Goal: Transaction & Acquisition: Purchase product/service

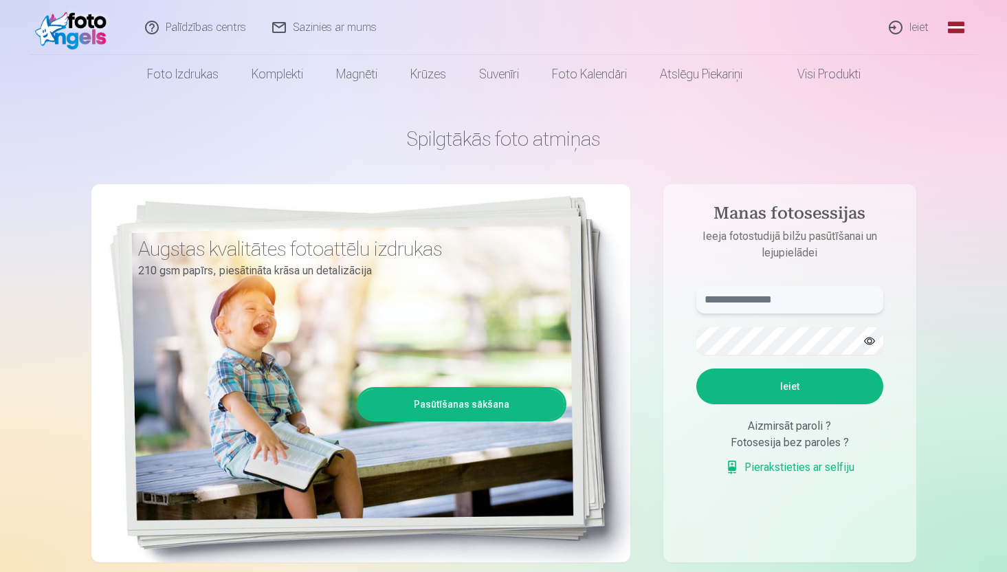
click at [724, 312] on input "text" at bounding box center [789, 299] width 187 height 27
type input "**********"
click at [777, 384] on button "Ieiet" at bounding box center [789, 386] width 187 height 36
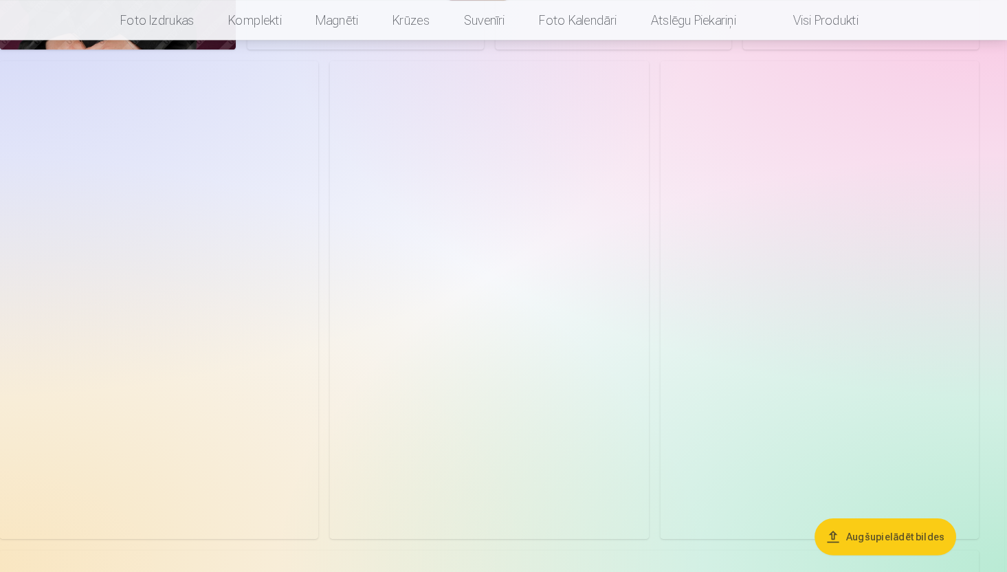
scroll to position [3238, 0]
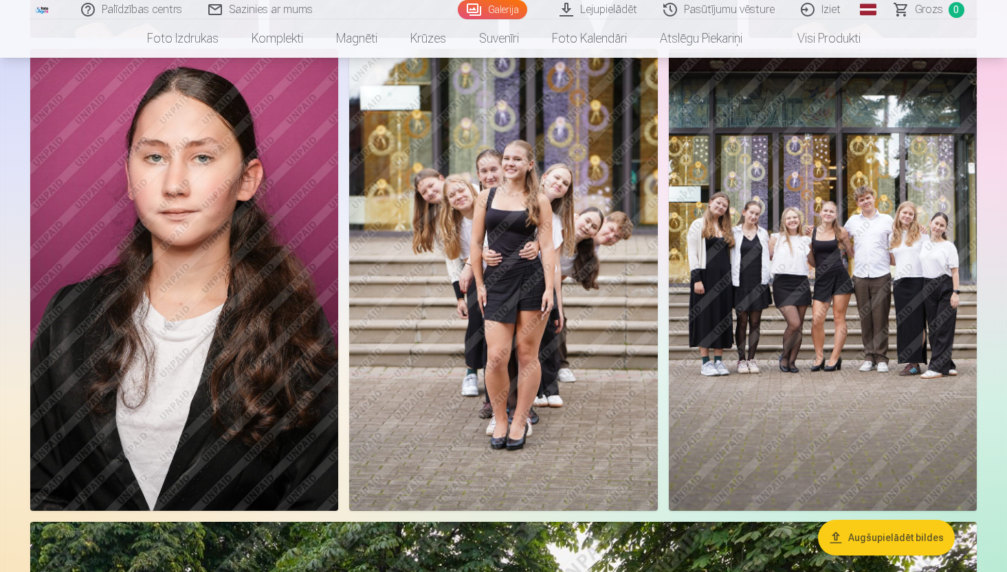
click at [858, 268] on img at bounding box center [823, 280] width 308 height 463
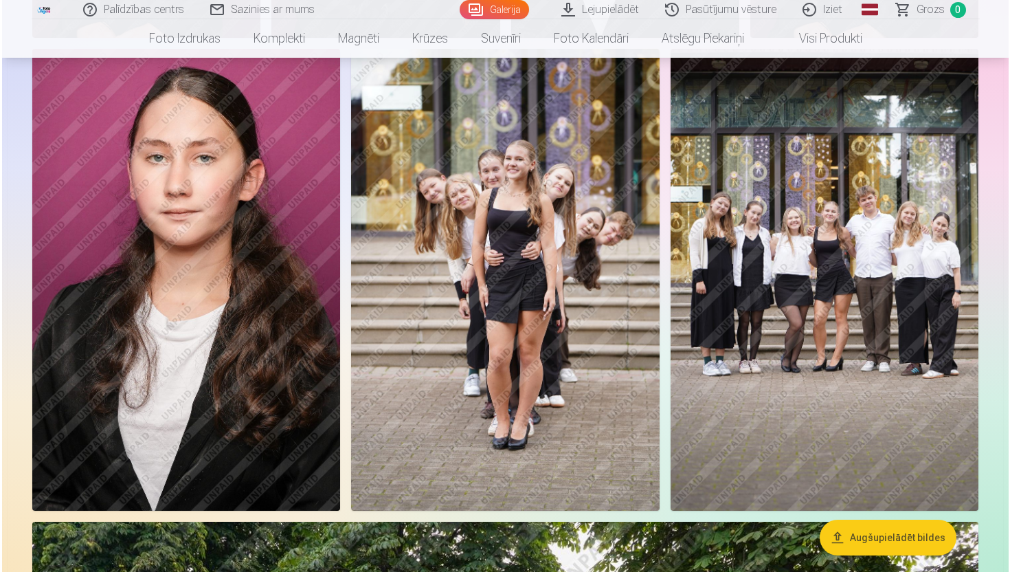
scroll to position [3278, 0]
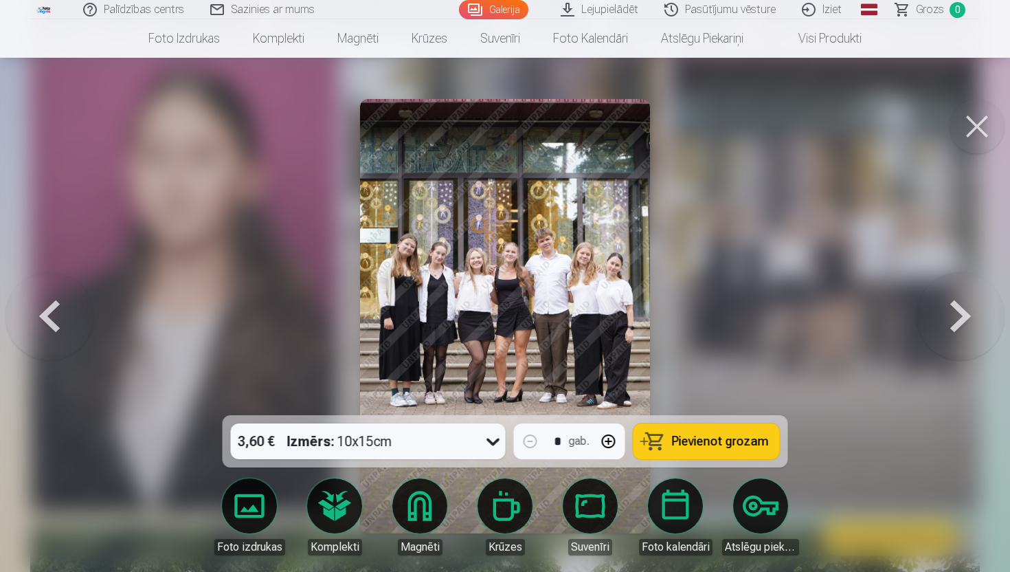
click at [709, 442] on span "Pievienot grozam" at bounding box center [720, 441] width 97 height 12
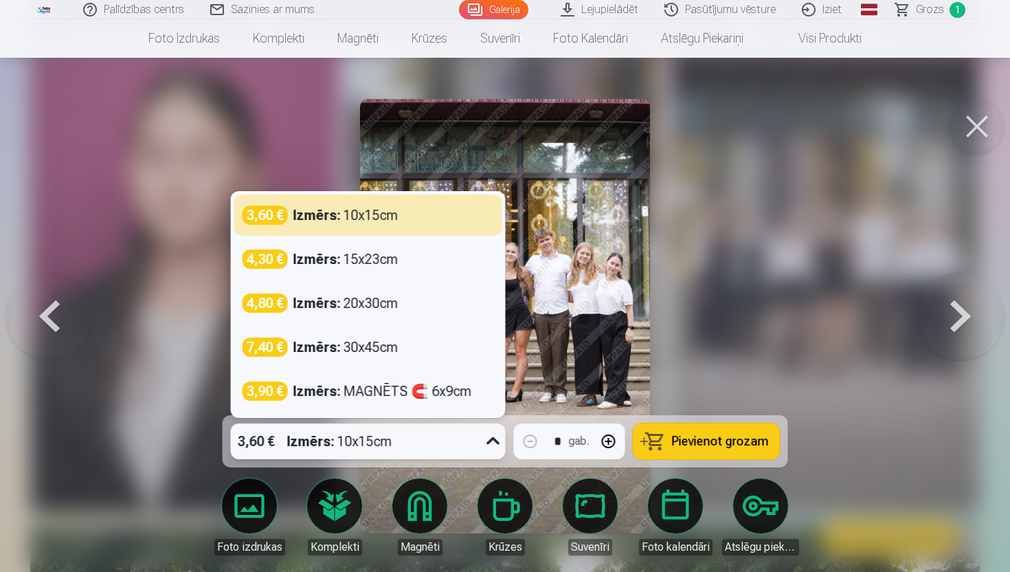
click at [491, 439] on icon at bounding box center [494, 441] width 22 height 22
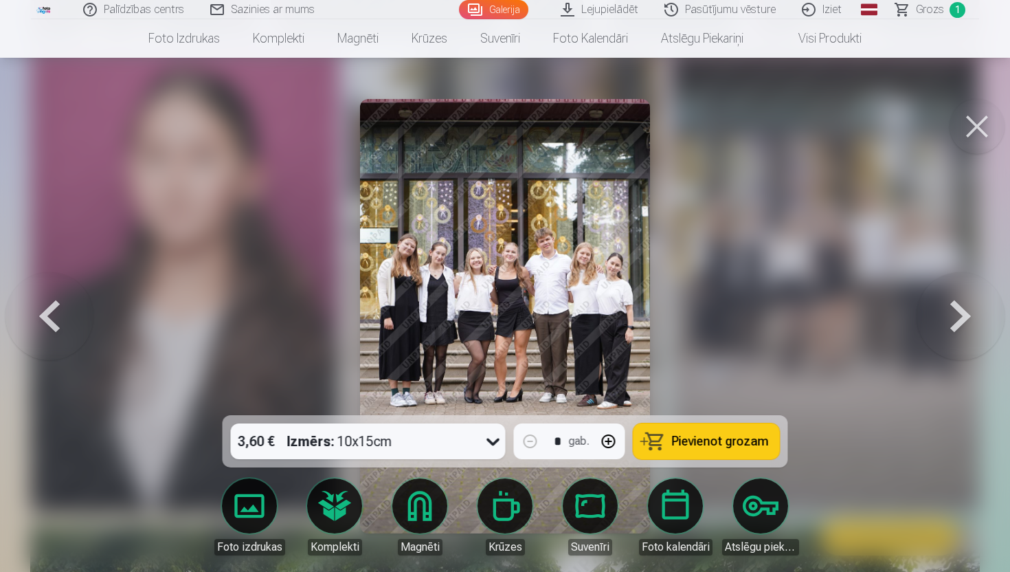
click at [789, 173] on div at bounding box center [505, 286] width 1010 height 572
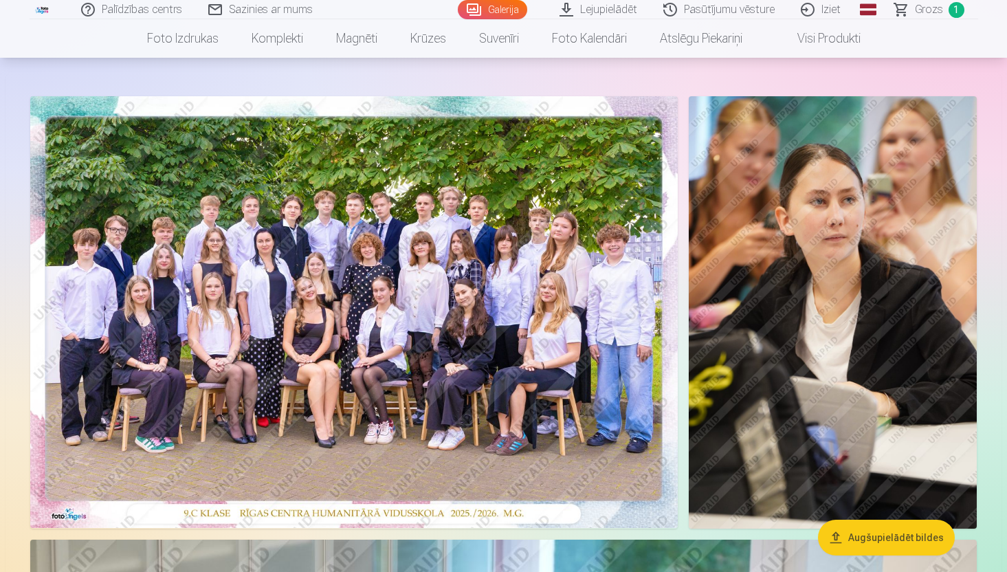
scroll to position [54, 0]
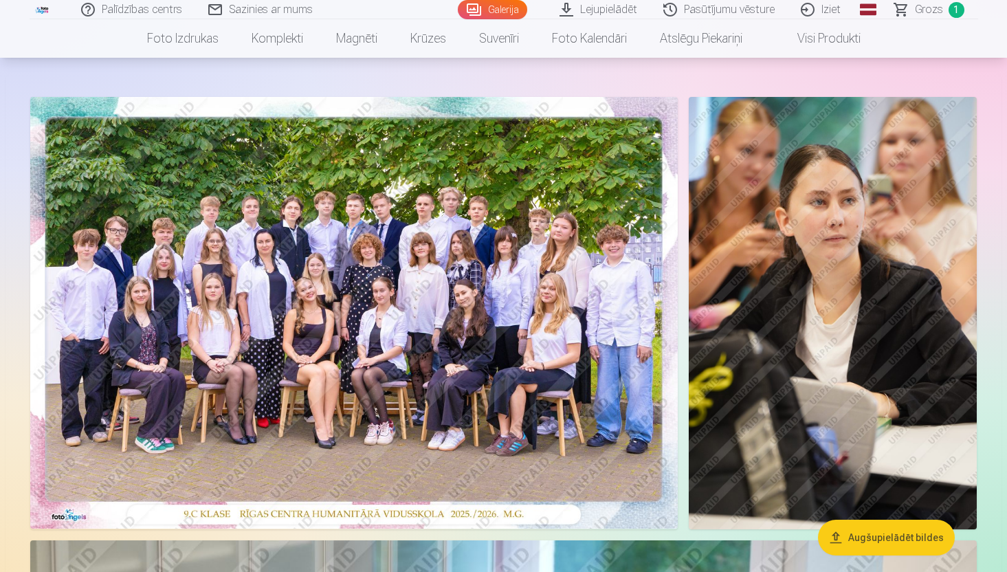
click at [841, 266] on img at bounding box center [833, 313] width 288 height 432
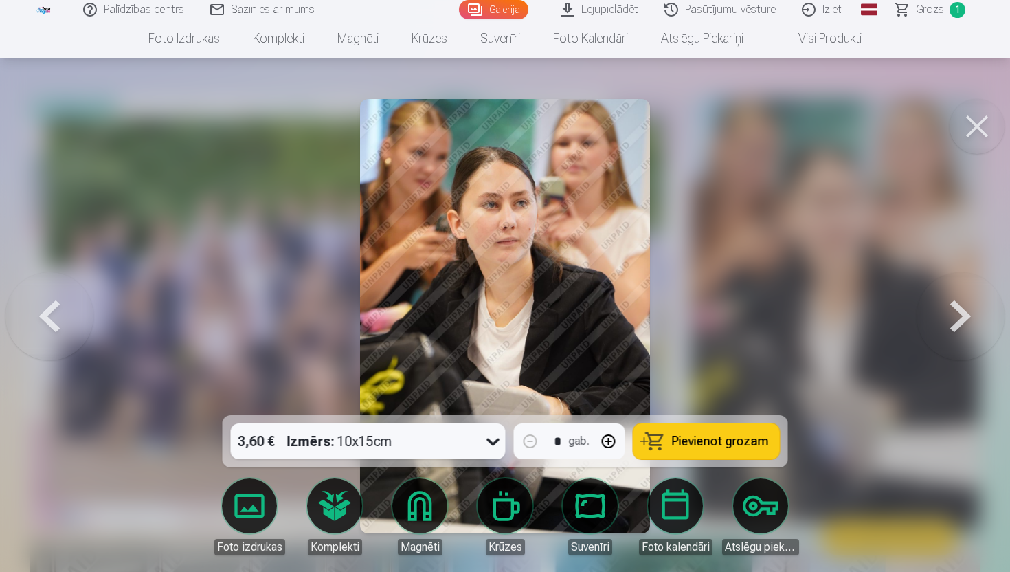
click at [740, 439] on span "Pievienot grozam" at bounding box center [720, 441] width 97 height 12
click at [490, 449] on icon at bounding box center [494, 441] width 22 height 22
click at [763, 289] on div at bounding box center [505, 286] width 1010 height 572
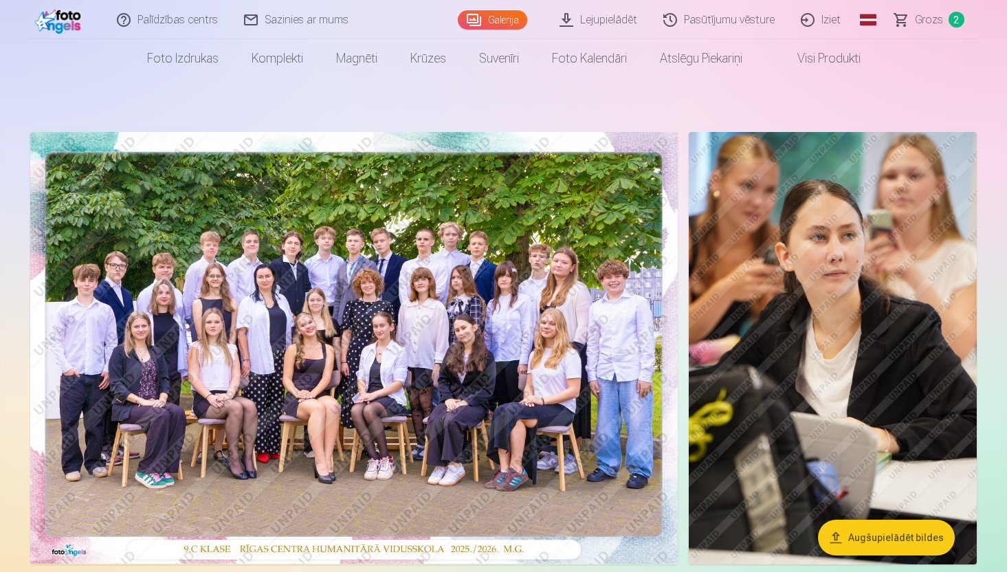
scroll to position [23, 0]
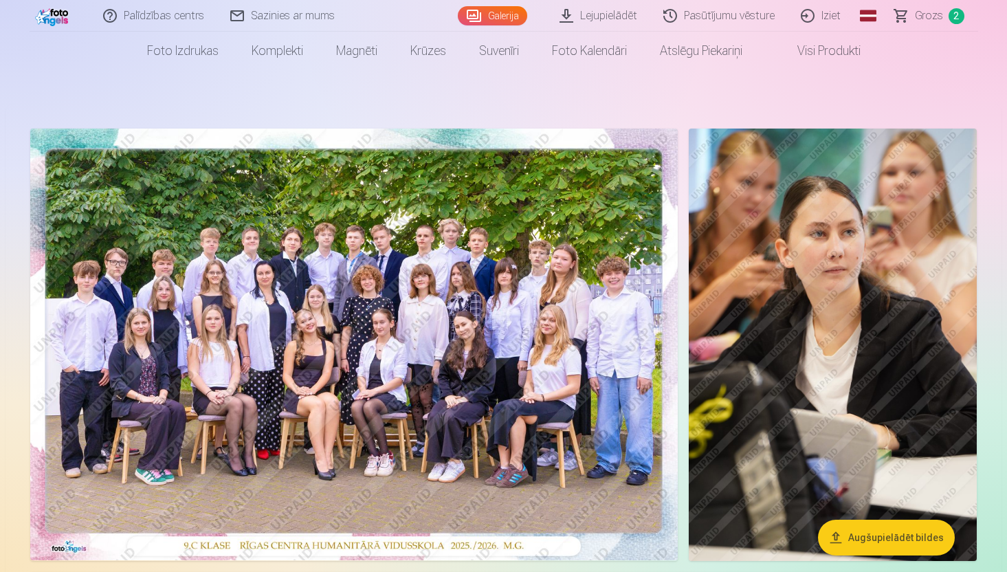
click at [503, 260] on img at bounding box center [354, 345] width 648 height 432
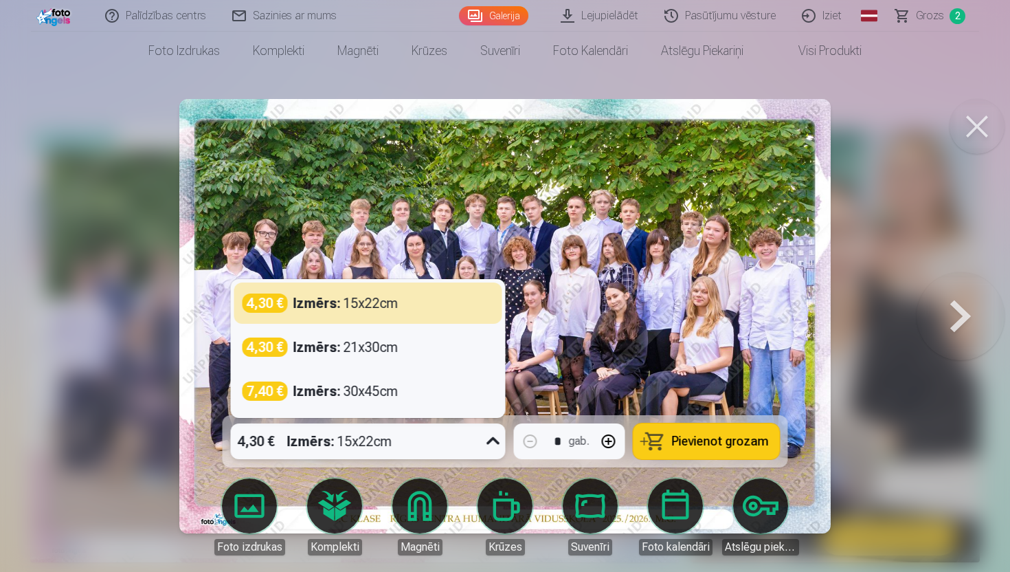
click at [494, 439] on icon at bounding box center [494, 441] width 22 height 22
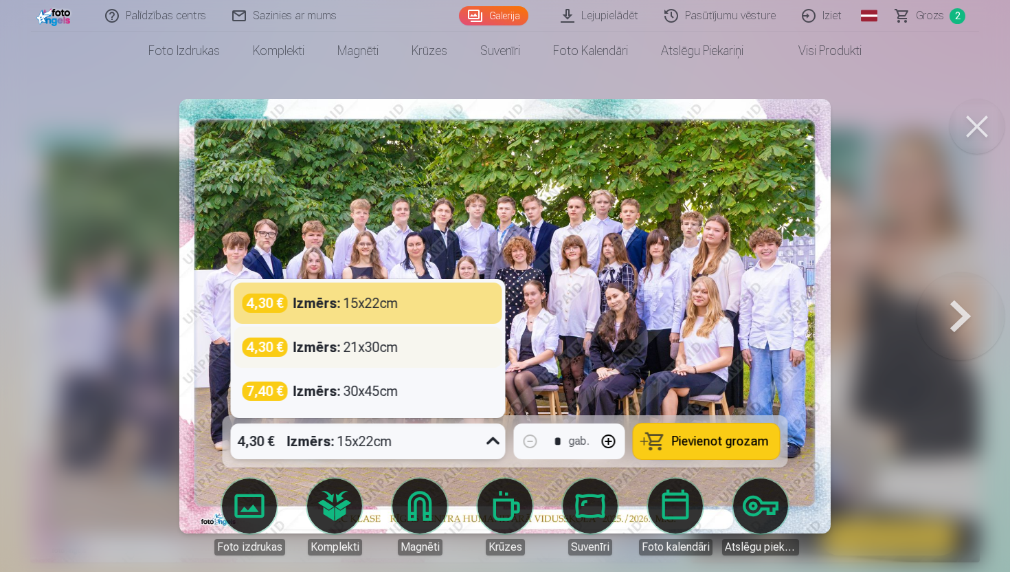
click at [467, 349] on div "4,30 € Izmērs : 21x30cm" at bounding box center [369, 347] width 252 height 19
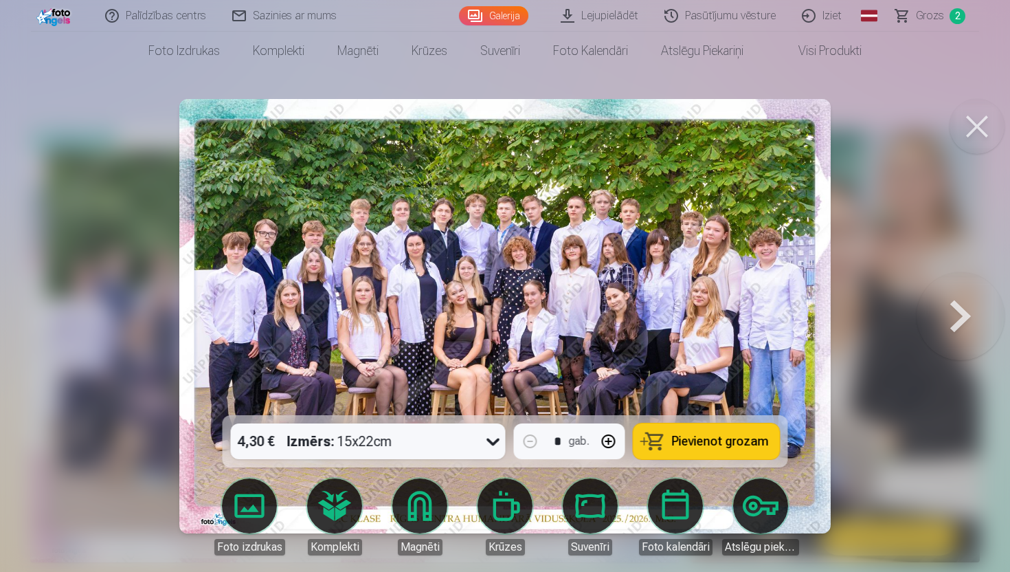
click at [709, 435] on span "Pievienot grozam" at bounding box center [720, 441] width 97 height 12
click at [979, 121] on button at bounding box center [977, 126] width 55 height 55
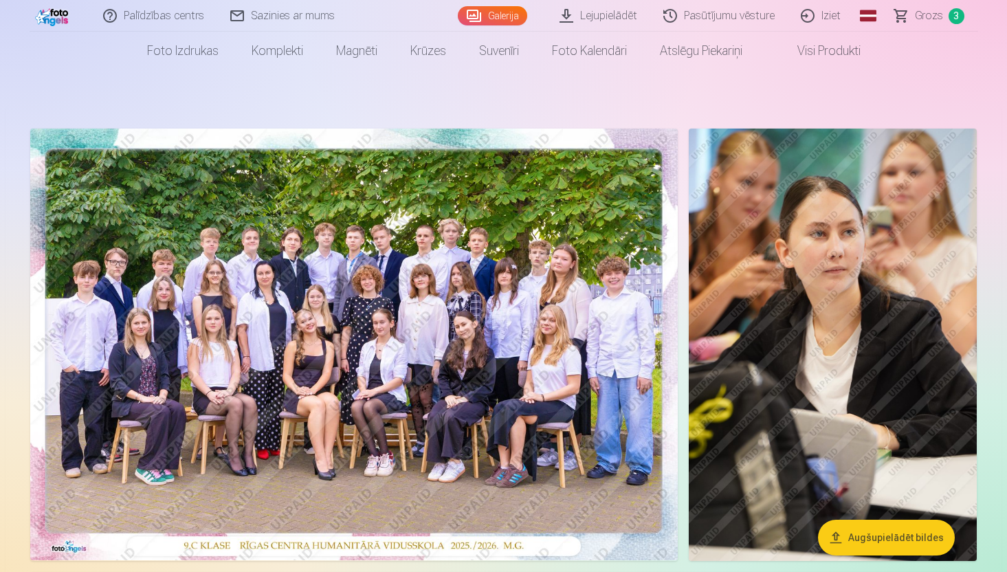
click at [932, 22] on span "Grozs" at bounding box center [929, 16] width 28 height 16
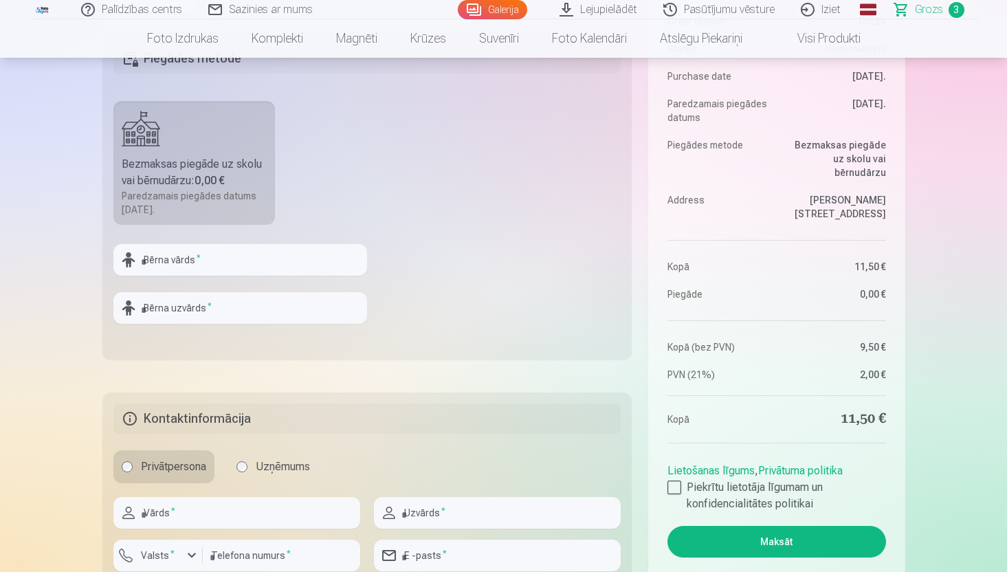
scroll to position [495, 0]
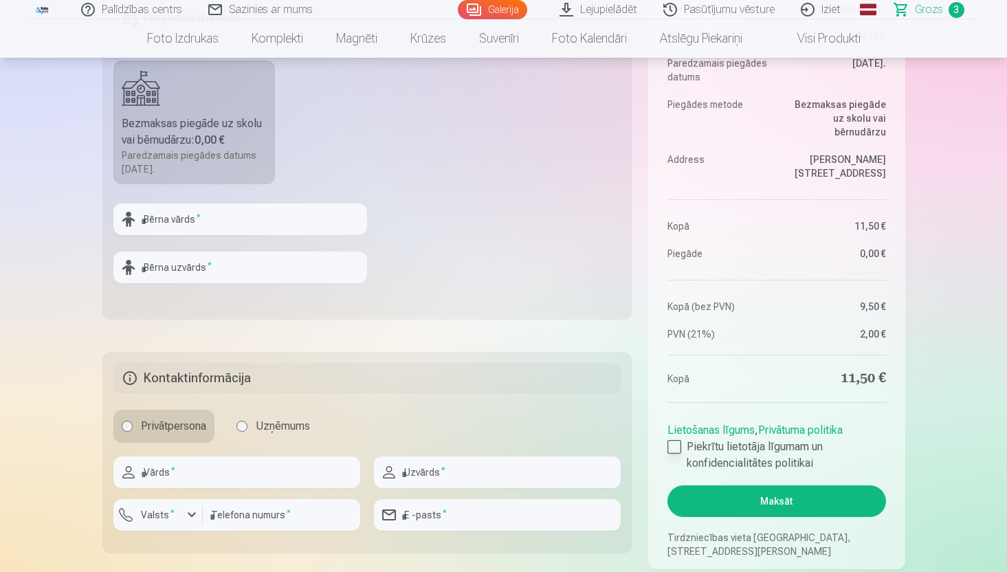
click at [677, 447] on div at bounding box center [674, 447] width 14 height 14
click at [736, 490] on button "Maksāt" at bounding box center [776, 501] width 218 height 32
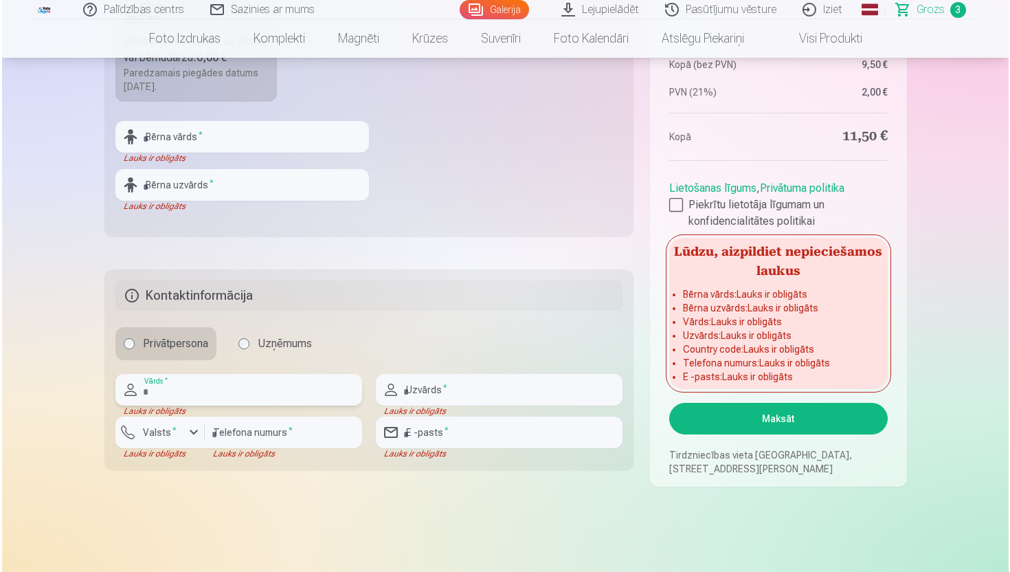
scroll to position [578, 0]
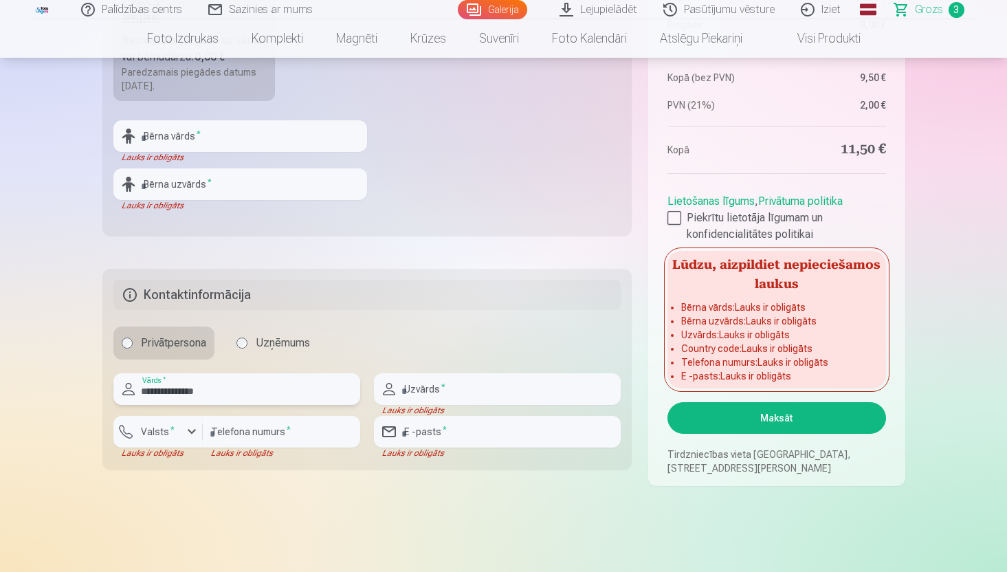
type input "**********"
click at [431, 388] on input "text" at bounding box center [497, 389] width 247 height 32
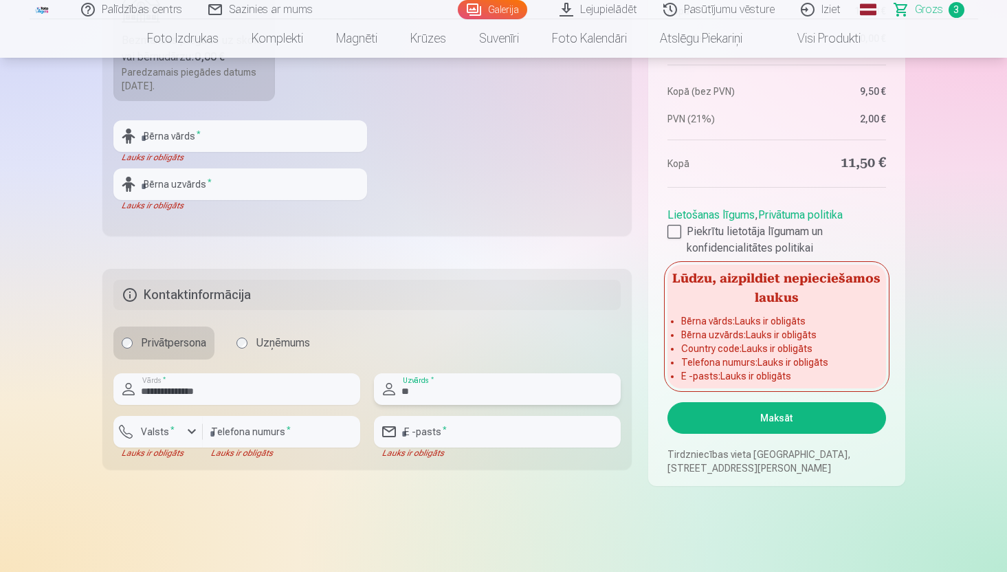
type input "*"
type input "******"
click at [252, 136] on input "text" at bounding box center [240, 136] width 254 height 32
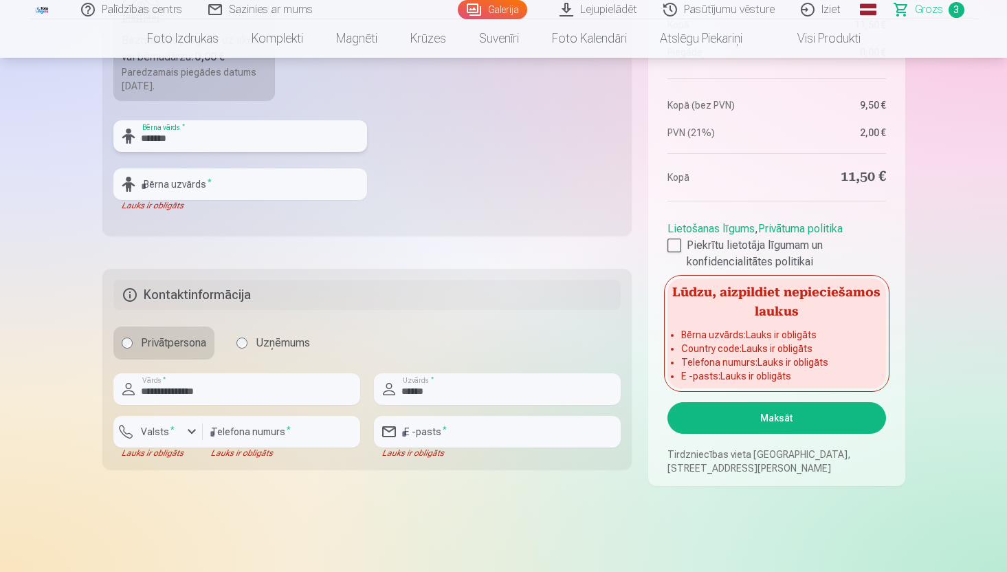
type input "*******"
click at [240, 190] on input "text" at bounding box center [240, 184] width 254 height 32
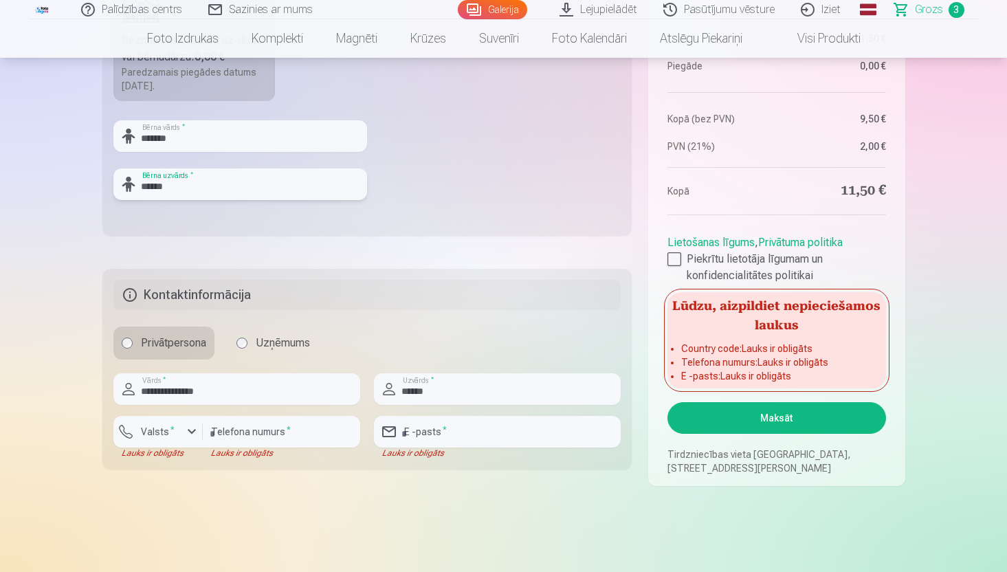
type input "******"
click at [445, 433] on input "email" at bounding box center [497, 432] width 247 height 32
type input "**********"
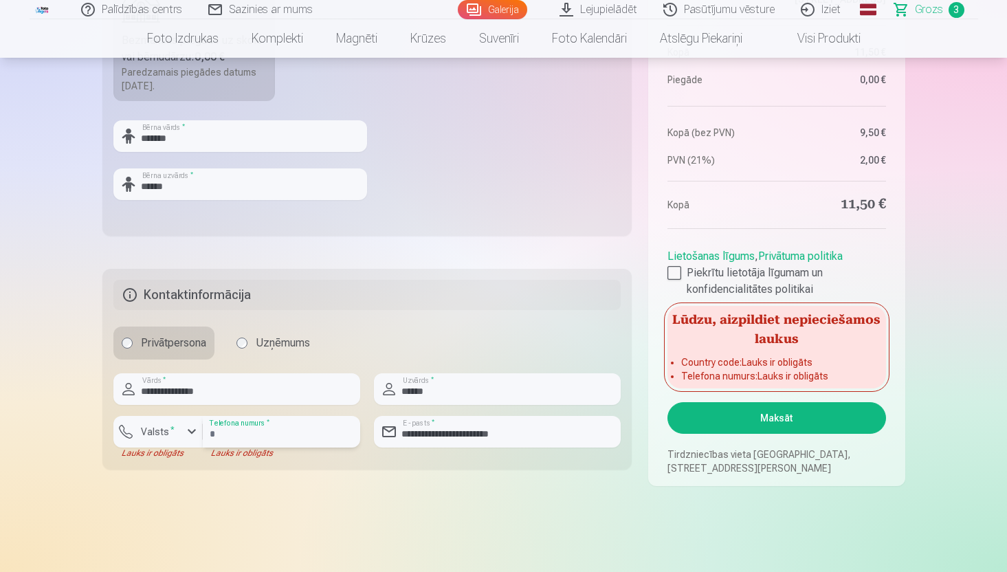
click at [293, 430] on input "number" at bounding box center [281, 432] width 157 height 32
click at [184, 430] on div "button" at bounding box center [192, 431] width 16 height 16
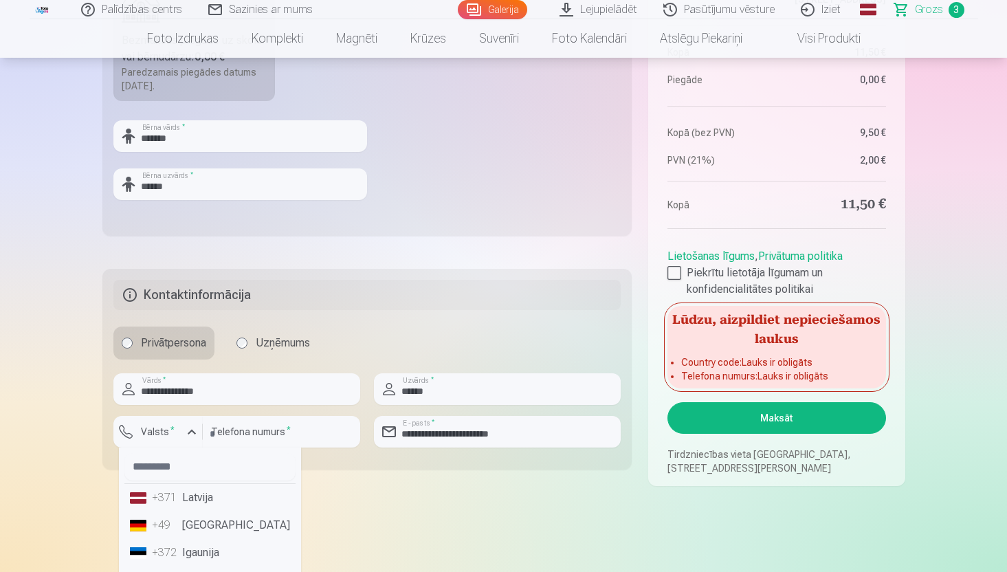
click at [207, 498] on li "+371 Latvija" at bounding box center [209, 497] width 171 height 27
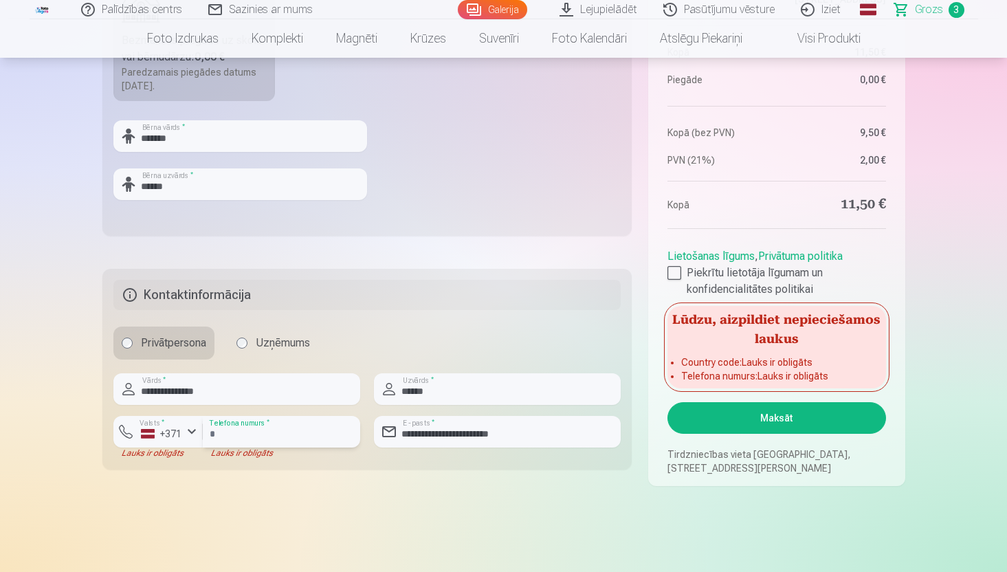
click at [240, 432] on input "number" at bounding box center [281, 432] width 157 height 32
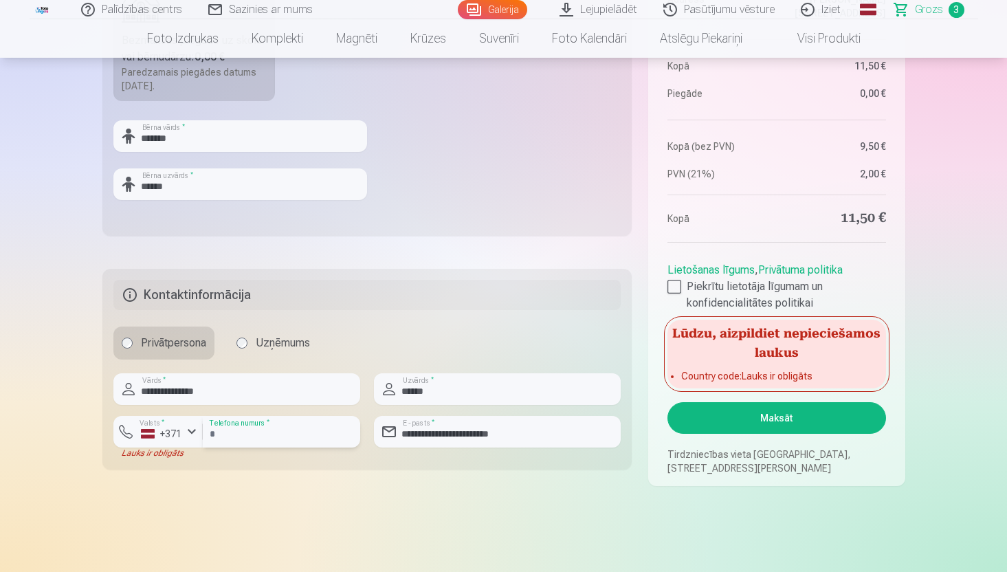
type input "********"
click at [738, 420] on button "Maksāt" at bounding box center [776, 418] width 218 height 32
